Goal: Information Seeking & Learning: Compare options

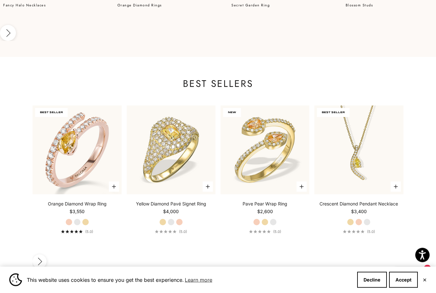
scroll to position [567, 0]
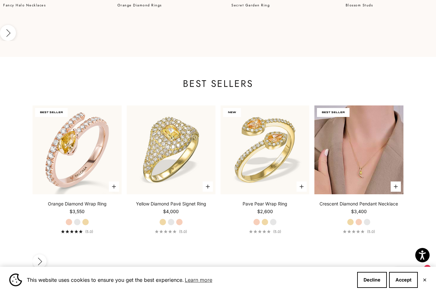
click at [361, 129] on img at bounding box center [359, 149] width 89 height 89
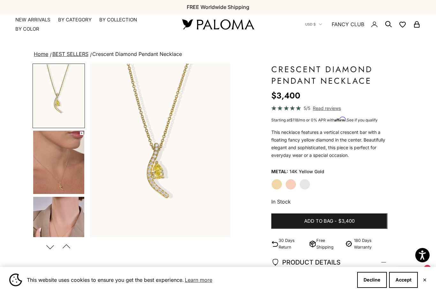
click at [57, 102] on img "Go to item 1" at bounding box center [58, 95] width 51 height 63
click at [60, 157] on img "Go to item 4" at bounding box center [58, 162] width 51 height 63
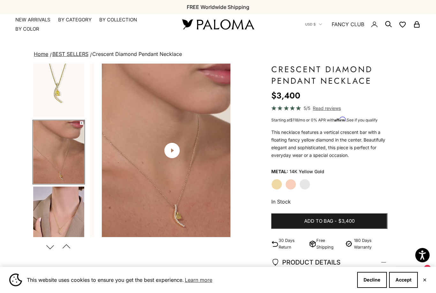
scroll to position [11, 0]
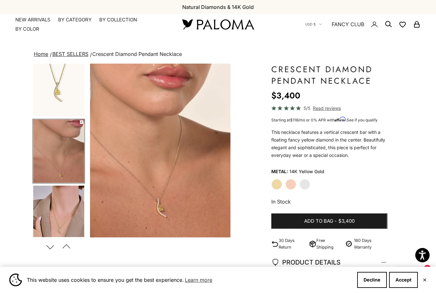
click at [56, 213] on img "Go to item 5" at bounding box center [58, 217] width 51 height 63
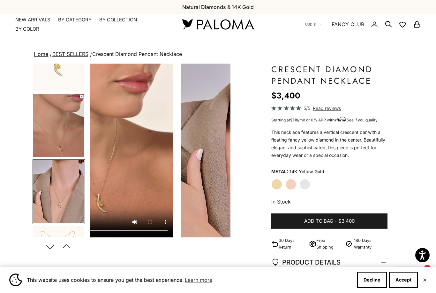
scroll to position [77, 0]
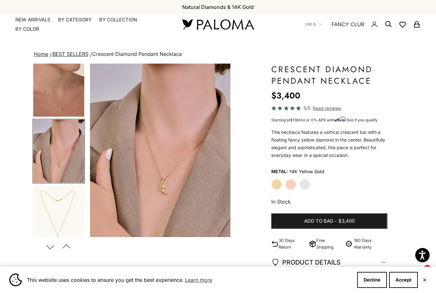
click at [229, 30] on img at bounding box center [218, 24] width 77 height 13
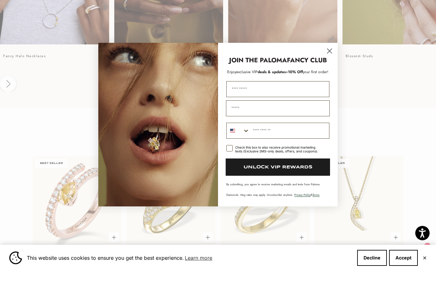
scroll to position [495, 0]
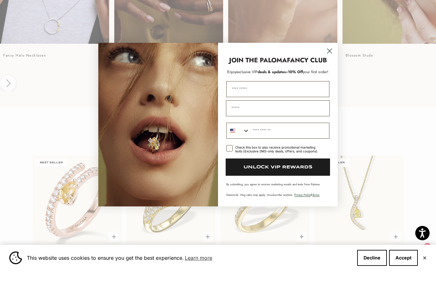
click at [331, 67] on circle "Close dialog" at bounding box center [329, 72] width 11 height 11
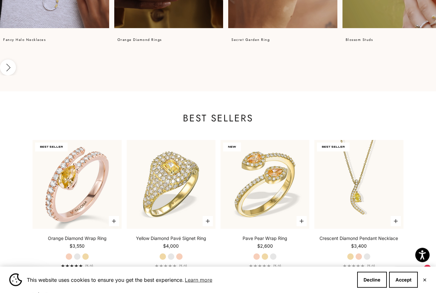
scroll to position [533, 0]
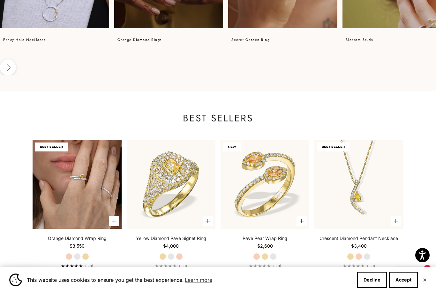
click at [78, 146] on img at bounding box center [77, 184] width 89 height 89
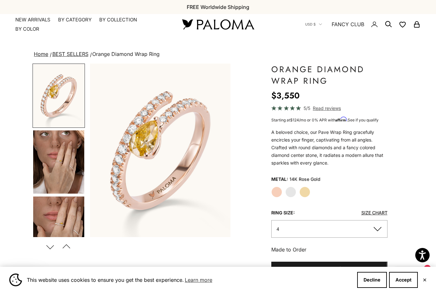
click at [63, 170] on img "Go to item 4" at bounding box center [58, 161] width 51 height 63
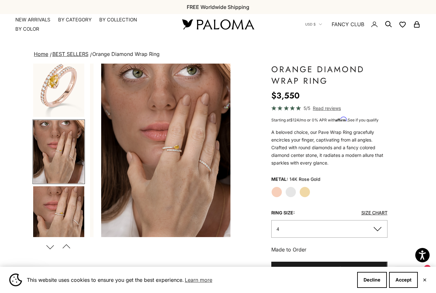
scroll to position [11, 0]
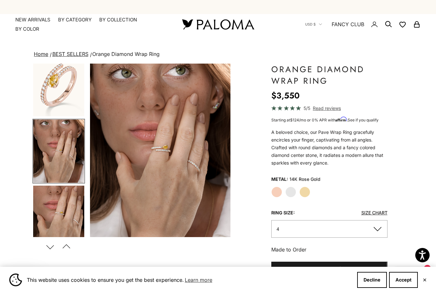
click at [308, 191] on label "Yellow Gold" at bounding box center [305, 191] width 11 height 11
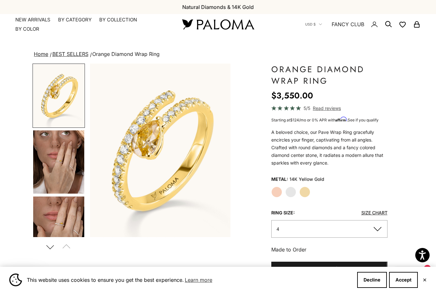
click at [69, 166] on img "Go to item 4" at bounding box center [58, 161] width 51 height 63
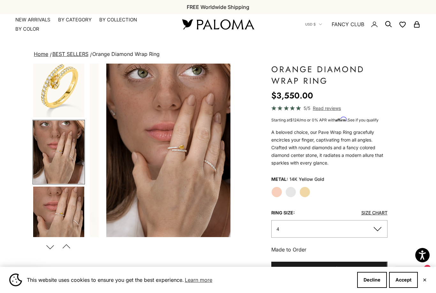
scroll to position [11, 0]
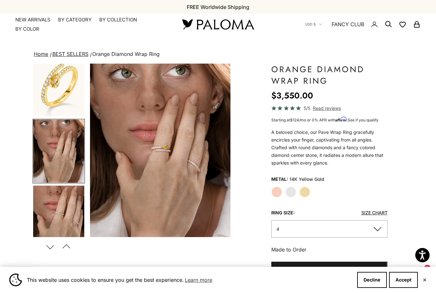
click at [62, 214] on img "Go to item 5" at bounding box center [58, 217] width 51 height 63
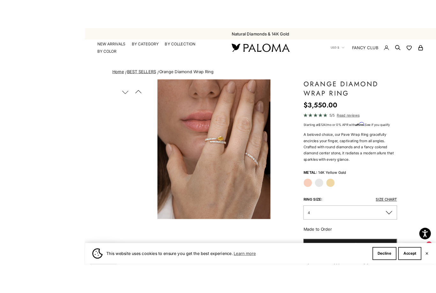
scroll to position [14, 0]
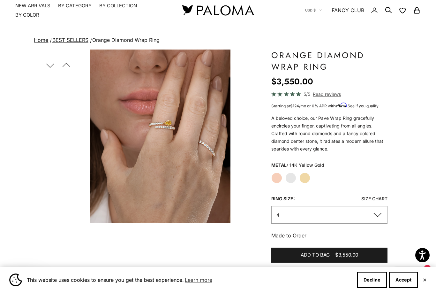
click at [277, 178] on label "Rose Gold" at bounding box center [276, 177] width 11 height 11
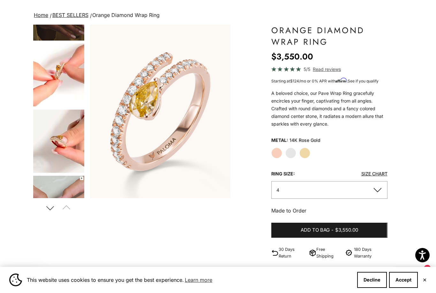
scroll to position [312, 0]
click at [60, 85] on img "Go to item 8" at bounding box center [58, 74] width 51 height 63
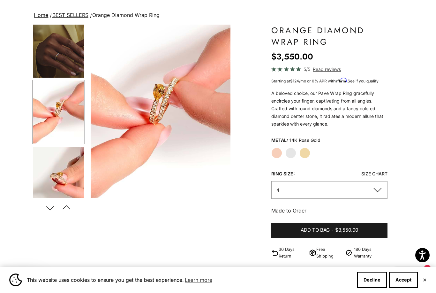
scroll to position [0, 740]
click at [64, 165] on img "Go to item 9" at bounding box center [58, 178] width 51 height 63
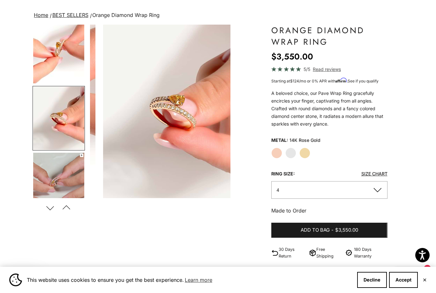
scroll to position [0, 0]
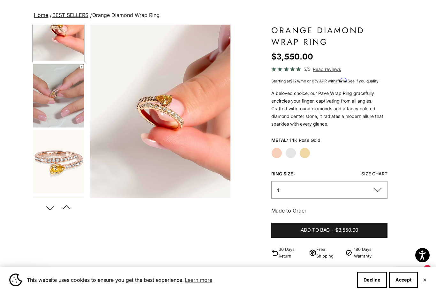
click at [56, 99] on img "Go to item 10" at bounding box center [58, 95] width 51 height 63
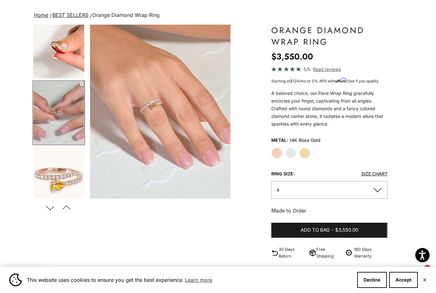
click at [303, 156] on label "Yellow Gold" at bounding box center [305, 153] width 11 height 11
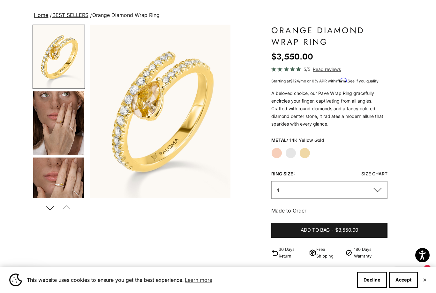
click at [59, 124] on img "Go to item 4" at bounding box center [58, 122] width 51 height 63
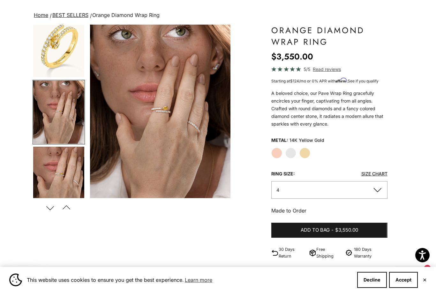
click at [59, 174] on img "Go to item 5" at bounding box center [58, 178] width 51 height 63
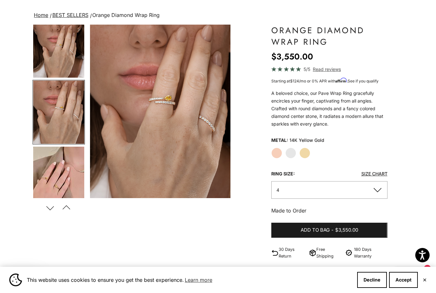
click at [57, 177] on img "Go to item 6" at bounding box center [58, 178] width 51 height 63
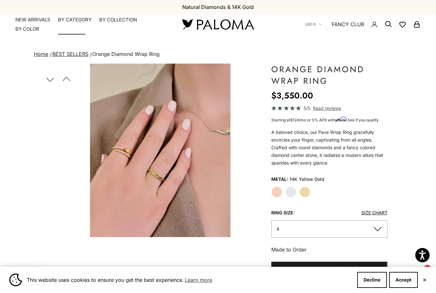
click at [75, 20] on summary "By Category" at bounding box center [75, 20] width 34 height 6
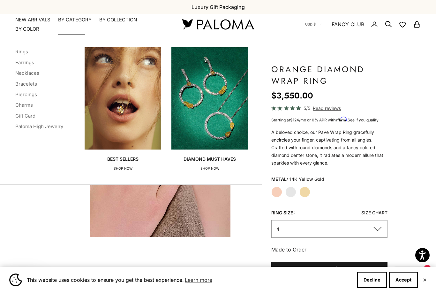
click at [214, 126] on img "Primary navigation" at bounding box center [209, 98] width 77 height 102
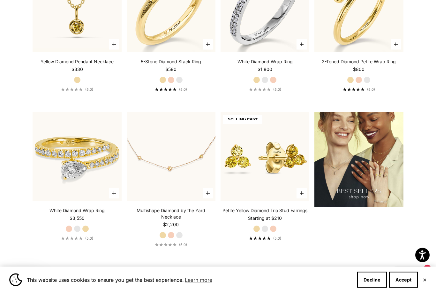
scroll to position [707, 0]
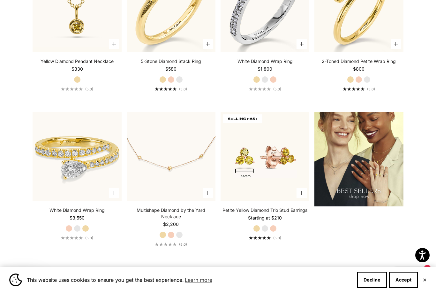
click at [266, 175] on img at bounding box center [265, 156] width 89 height 89
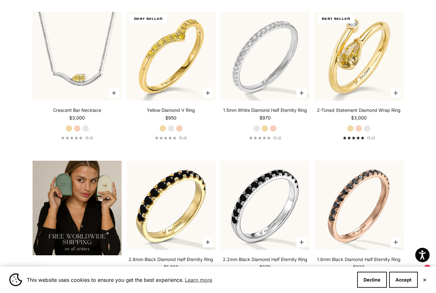
scroll to position [962, 0]
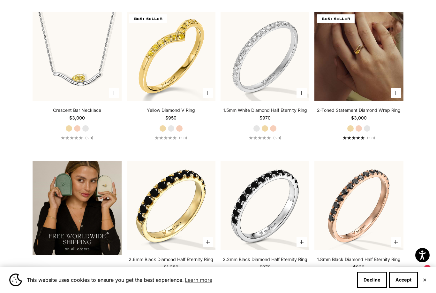
click at [358, 85] on img at bounding box center [359, 56] width 89 height 89
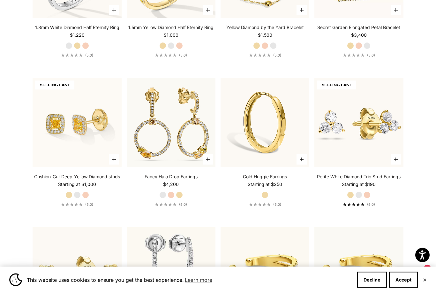
scroll to position [1491, 0]
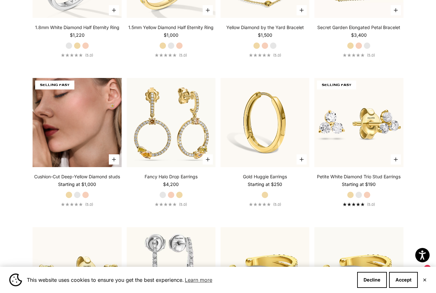
click at [63, 137] on img at bounding box center [77, 122] width 89 height 89
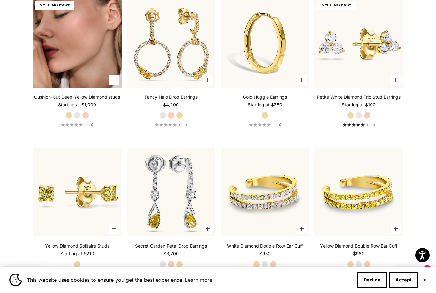
scroll to position [1570, 0]
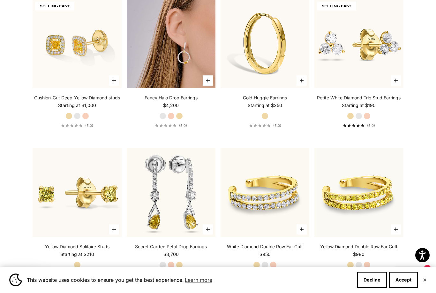
click at [168, 76] on img at bounding box center [171, 43] width 89 height 89
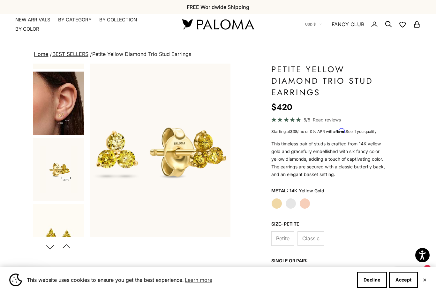
scroll to position [125, 0]
click at [59, 110] on img "Go to item 4" at bounding box center [58, 102] width 51 height 63
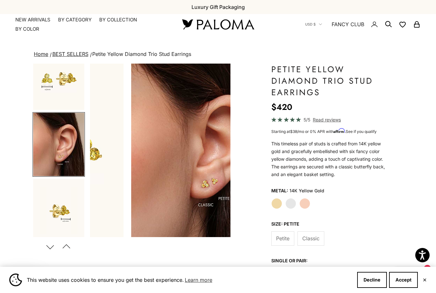
scroll to position [0, 296]
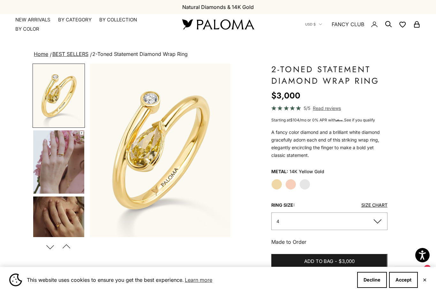
click at [58, 162] on img "Go to item 4" at bounding box center [58, 161] width 51 height 63
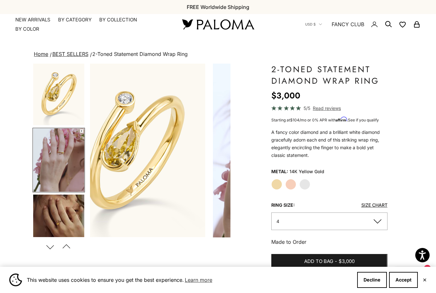
scroll to position [0, 148]
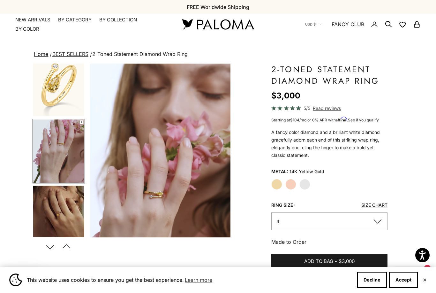
click at [292, 184] on label "Rose Gold" at bounding box center [290, 184] width 11 height 11
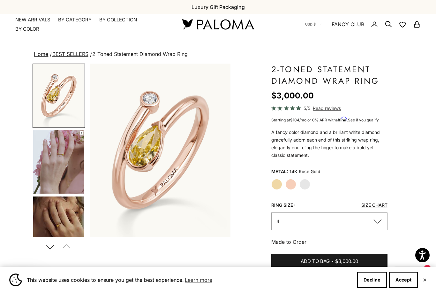
click at [59, 163] on img "Go to item 4" at bounding box center [58, 161] width 51 height 63
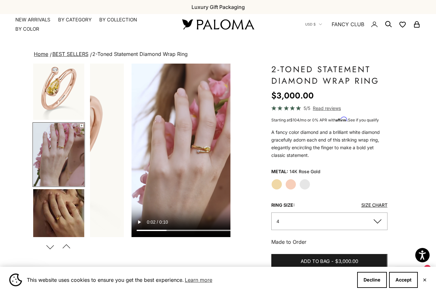
scroll to position [11, 0]
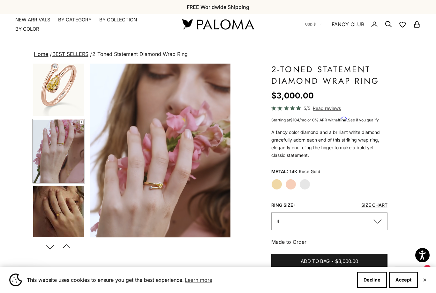
click at [62, 210] on img "Go to item 5" at bounding box center [58, 217] width 51 height 63
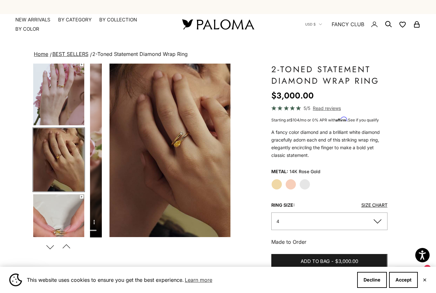
scroll to position [0, 296]
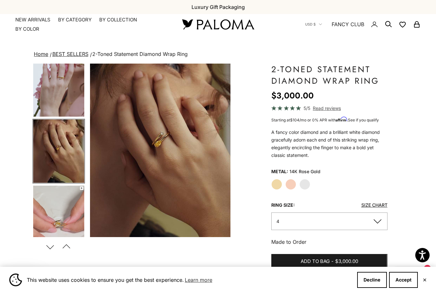
click at [57, 210] on img "Go to item 6" at bounding box center [58, 217] width 51 height 63
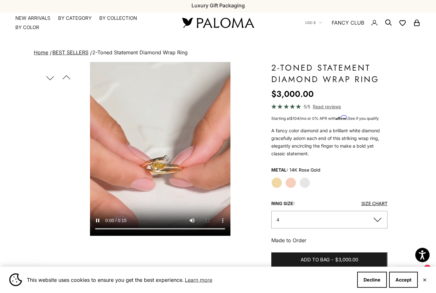
scroll to position [0, 0]
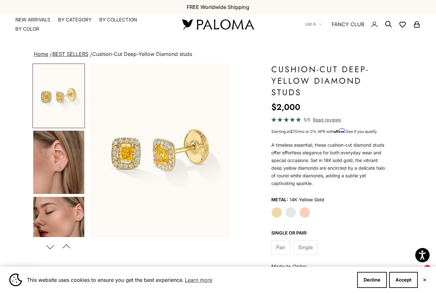
click at [60, 158] on img "Go to item 4" at bounding box center [58, 162] width 51 height 63
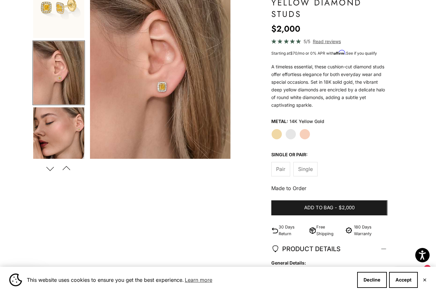
scroll to position [79, 0]
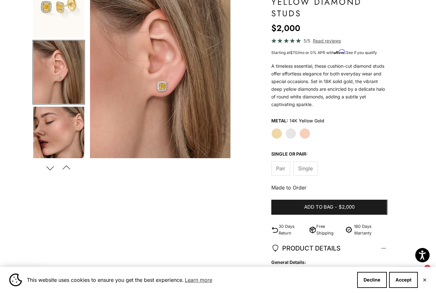
click at [66, 134] on img "Go to item 5" at bounding box center [58, 138] width 51 height 63
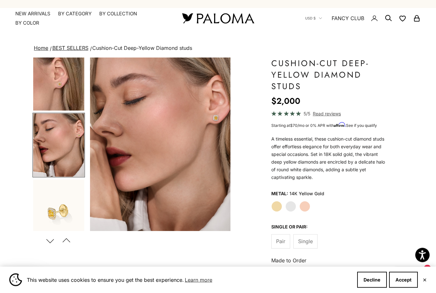
scroll to position [5, 0]
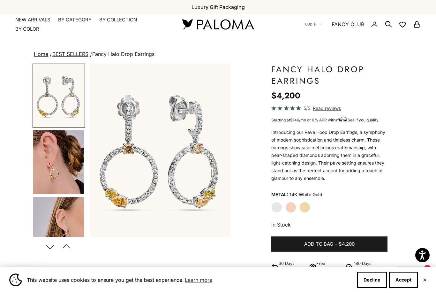
click at [57, 107] on img "Go to item 2" at bounding box center [58, 95] width 51 height 63
click at [63, 157] on img "Go to item 4" at bounding box center [58, 162] width 51 height 64
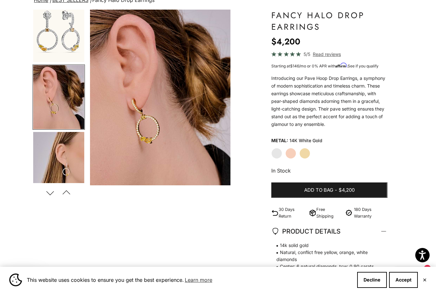
scroll to position [54, 0]
click at [61, 160] on img "Go to item 5" at bounding box center [58, 164] width 51 height 64
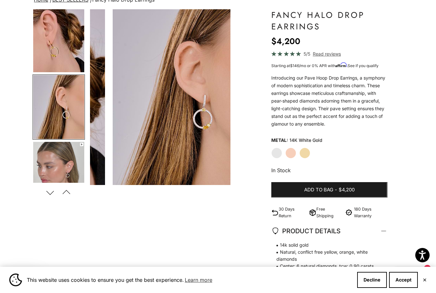
scroll to position [0, 296]
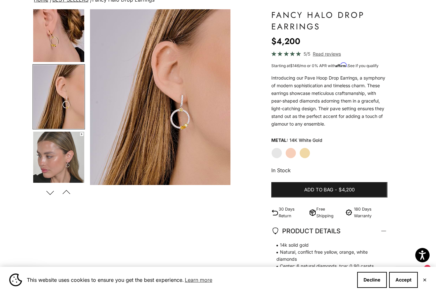
click at [62, 154] on img "Go to item 6" at bounding box center [58, 163] width 51 height 63
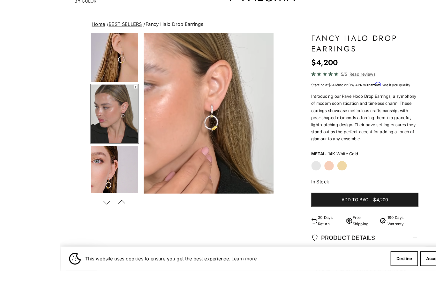
scroll to position [49, 0]
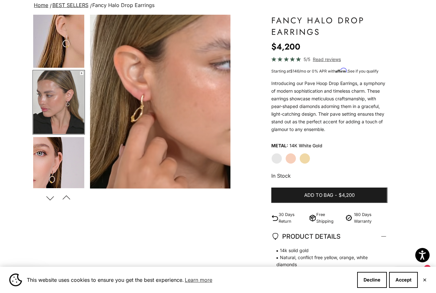
click at [55, 164] on img "Go to item 7" at bounding box center [58, 168] width 51 height 63
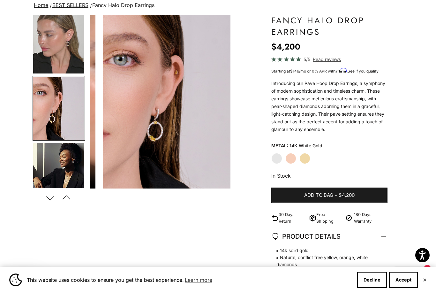
scroll to position [210, 0]
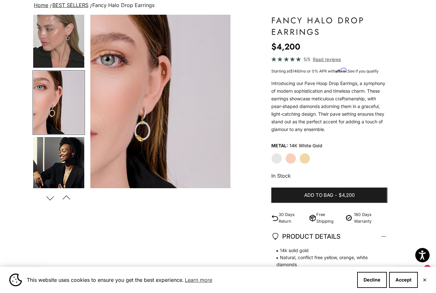
click at [63, 164] on img "Go to item 8" at bounding box center [58, 168] width 51 height 63
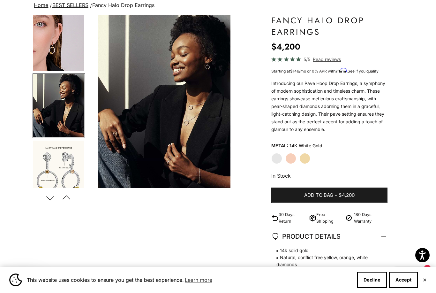
scroll to position [0, 740]
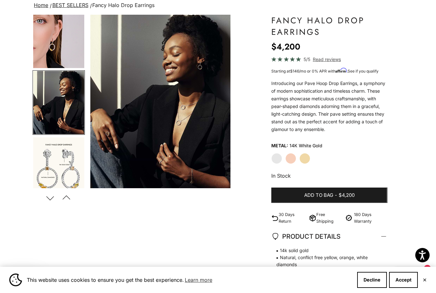
click at [59, 170] on img "Go to item 9" at bounding box center [58, 168] width 51 height 63
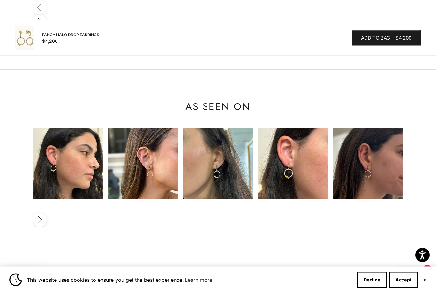
scroll to position [607, 0]
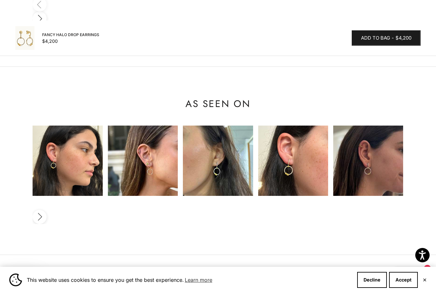
click at [74, 137] on img at bounding box center [68, 160] width 70 height 70
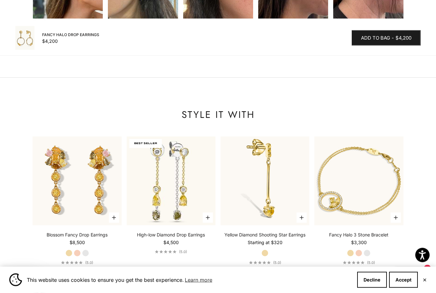
scroll to position [784, 0]
click at [270, 136] on img at bounding box center [265, 180] width 89 height 89
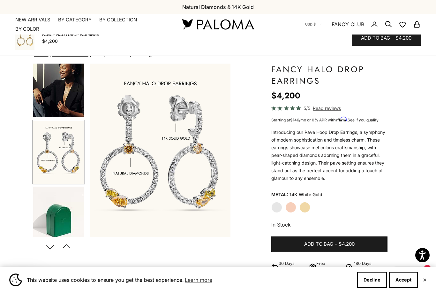
scroll to position [805, 0]
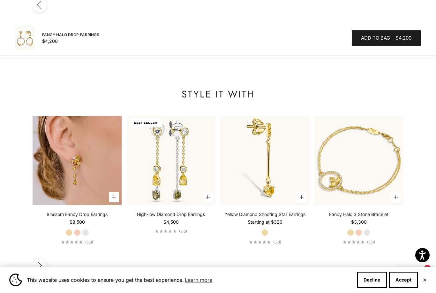
click at [70, 116] on img at bounding box center [77, 160] width 89 height 89
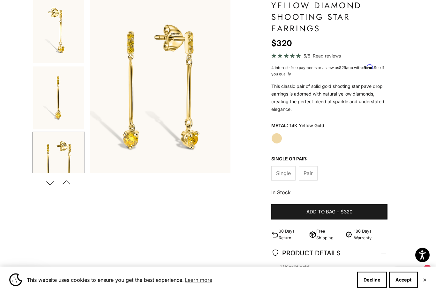
scroll to position [64, 0]
click at [53, 181] on button "Next" at bounding box center [50, 182] width 14 height 15
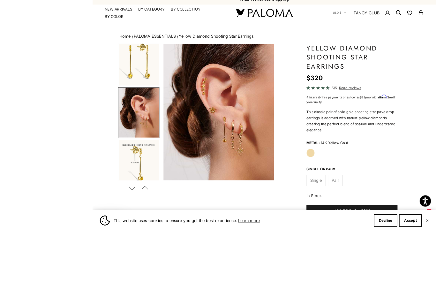
scroll to position [65, 0]
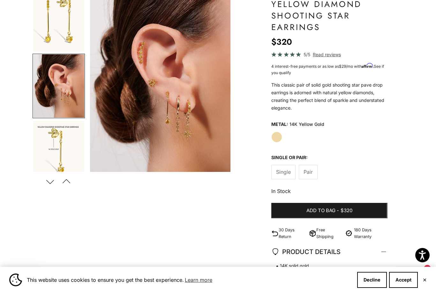
click at [52, 182] on button "Next" at bounding box center [50, 181] width 14 height 15
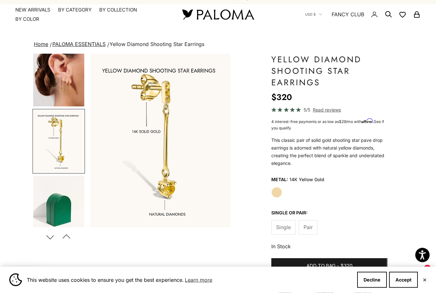
scroll to position [0, 0]
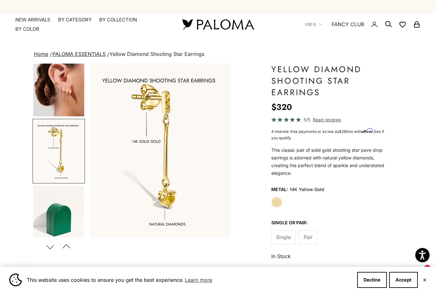
click at [57, 89] on img "Go to item 4" at bounding box center [58, 84] width 51 height 63
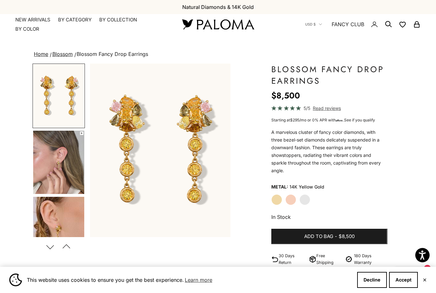
click at [62, 161] on img "Go to item 4" at bounding box center [58, 162] width 51 height 63
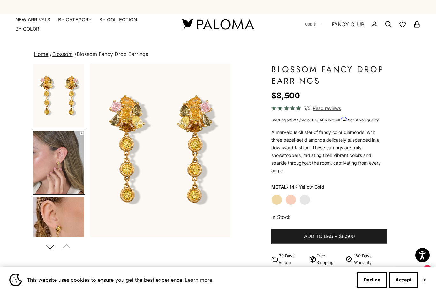
scroll to position [11, 0]
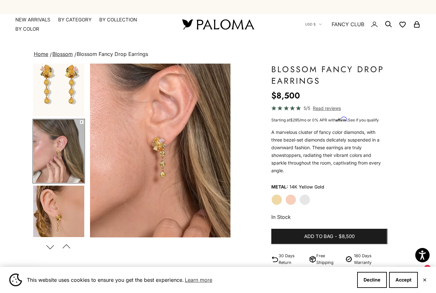
click at [63, 217] on img "Go to item 5" at bounding box center [58, 217] width 51 height 63
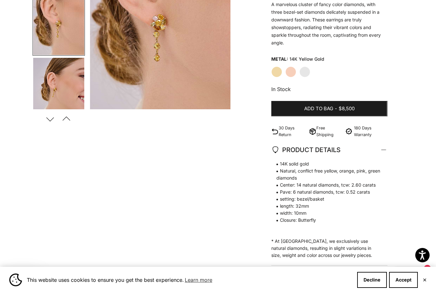
scroll to position [0, 0]
